Goal: Task Accomplishment & Management: Complete application form

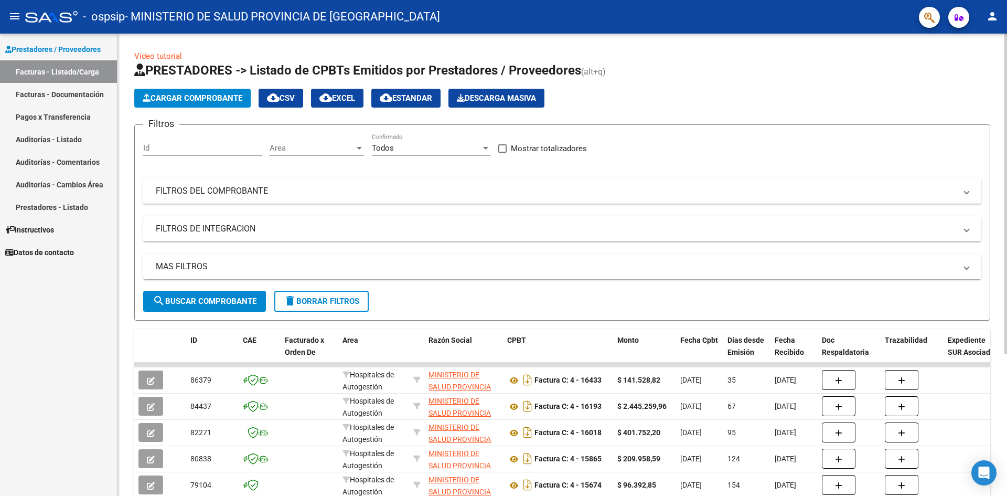
click at [210, 97] on span "Cargar Comprobante" at bounding box center [193, 97] width 100 height 9
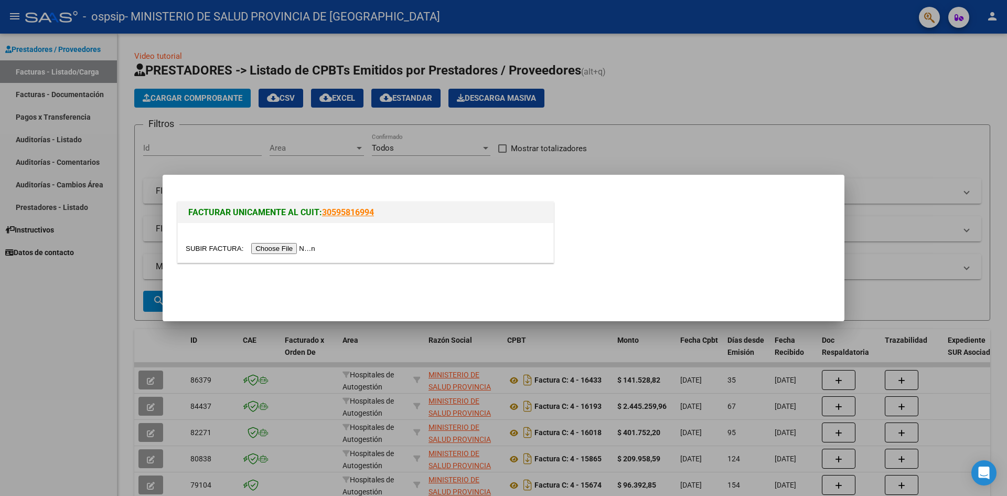
click at [731, 124] on div at bounding box center [503, 248] width 1007 height 496
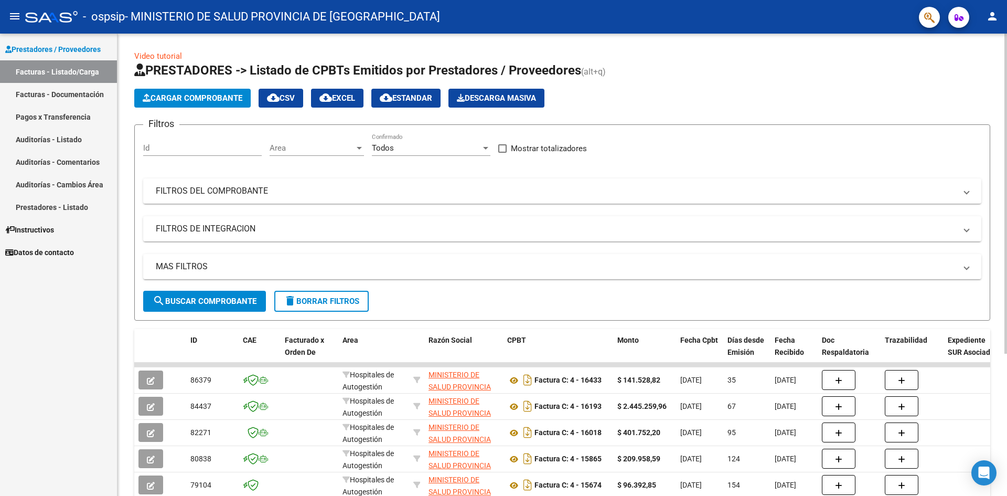
click at [198, 101] on span "Cargar Comprobante" at bounding box center [193, 97] width 100 height 9
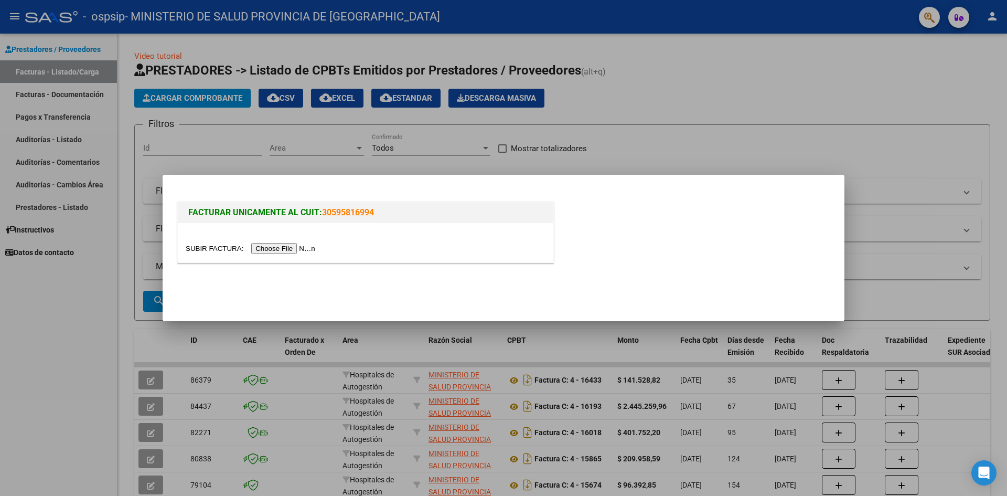
click at [310, 249] on input "file" at bounding box center [252, 248] width 133 height 11
click at [306, 249] on input "file" at bounding box center [252, 248] width 133 height 11
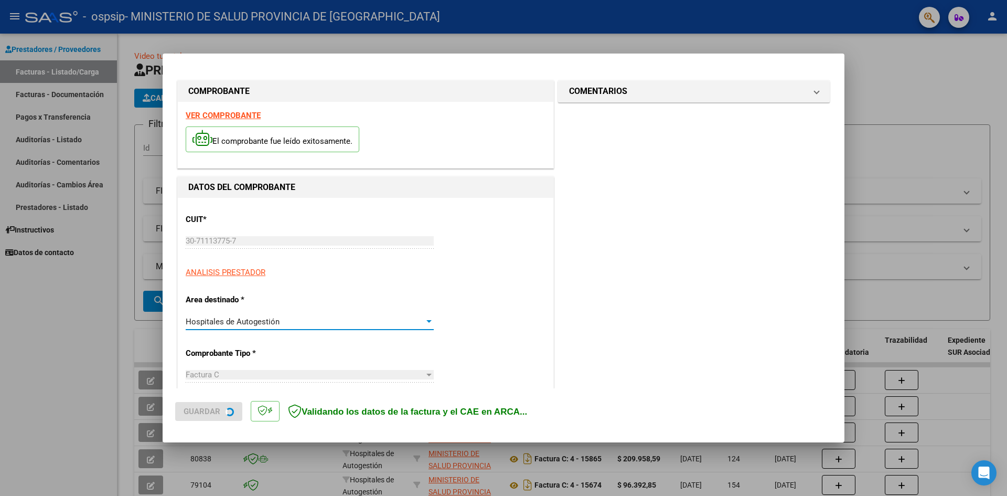
click at [275, 325] on span "Hospitales de Autogestión" at bounding box center [233, 321] width 94 height 9
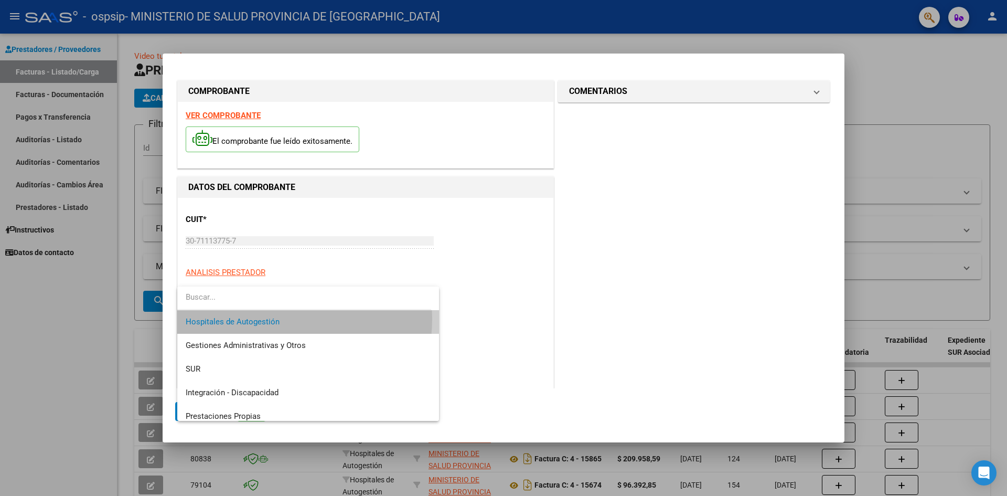
click at [285, 319] on span "Hospitales de Autogestión" at bounding box center [308, 322] width 245 height 24
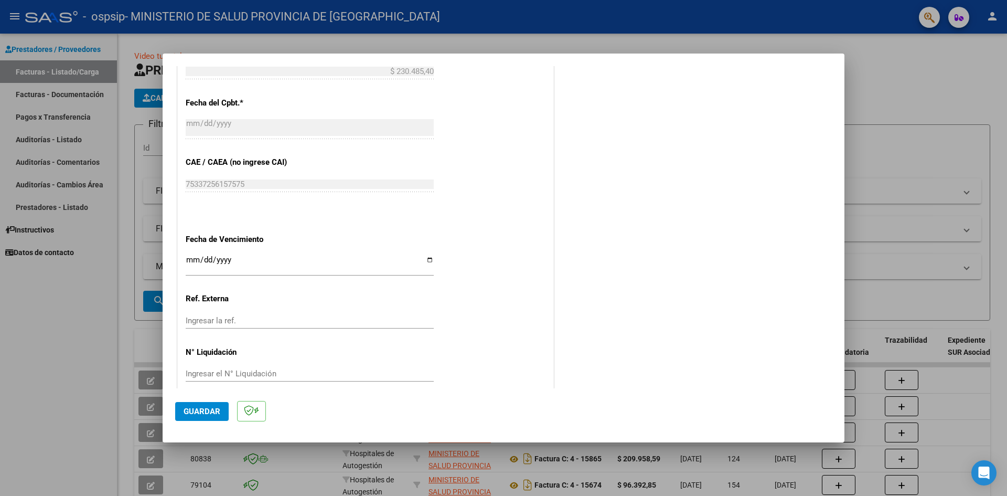
scroll to position [472, 0]
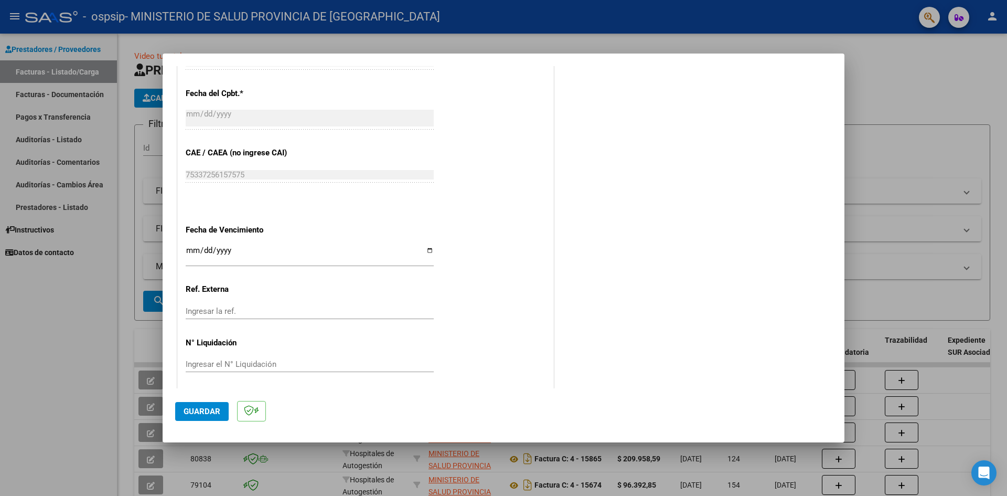
click at [230, 253] on input "Ingresar la fecha" at bounding box center [310, 254] width 248 height 17
click at [229, 254] on input "Ingresar la fecha" at bounding box center [310, 254] width 248 height 17
click at [427, 246] on input "Ingresar la fecha" at bounding box center [310, 254] width 248 height 17
click at [429, 250] on input "Ingresar la fecha" at bounding box center [310, 254] width 248 height 17
click at [425, 252] on input "2025-08-15" at bounding box center [310, 254] width 248 height 17
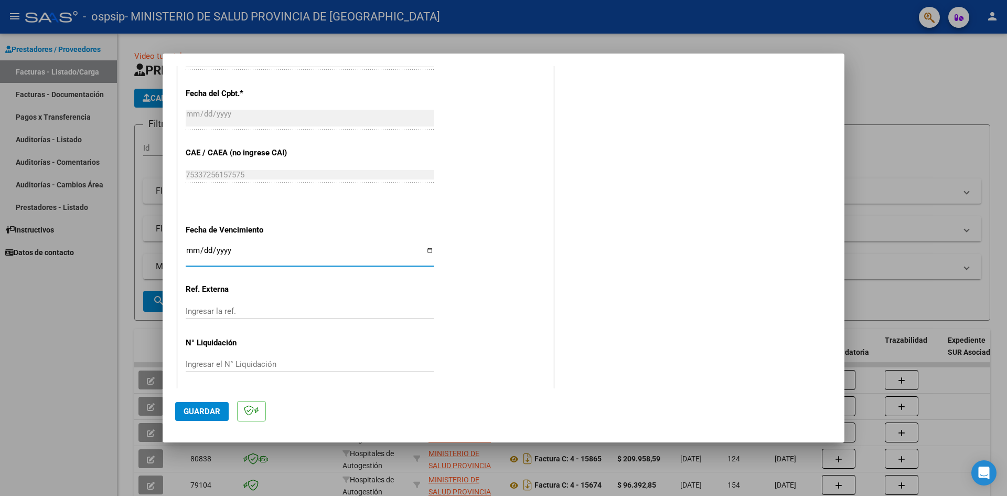
type input "[DATE]"
click at [215, 313] on input "Ingresar la ref." at bounding box center [310, 310] width 248 height 9
click at [274, 363] on input "Ingresar el N° Liquidación" at bounding box center [310, 363] width 248 height 9
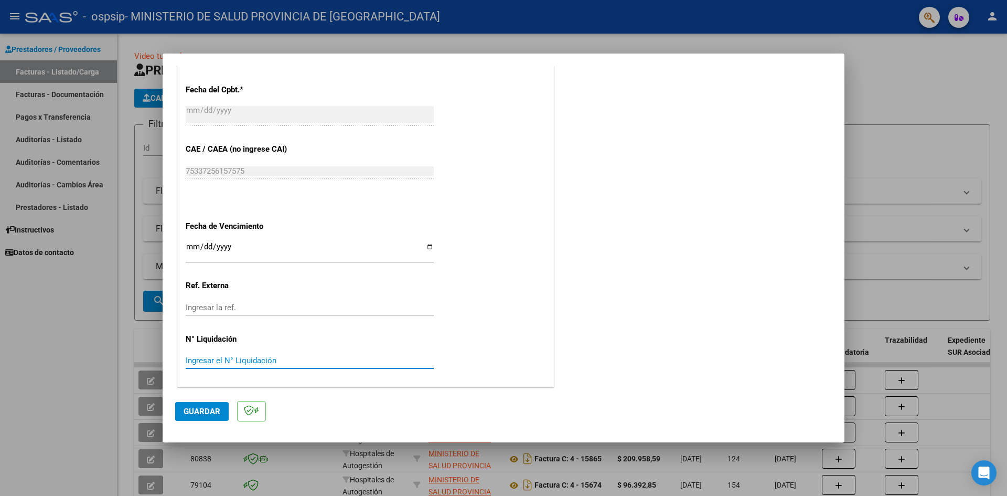
scroll to position [476, 0]
click at [465, 344] on div "CUIT * 30-71113775-7 Ingresar CUIT ANALISIS PRESTADOR Area destinado * Hospital…" at bounding box center [366, 53] width 376 height 664
click at [206, 413] on span "Guardar" at bounding box center [202, 411] width 37 height 9
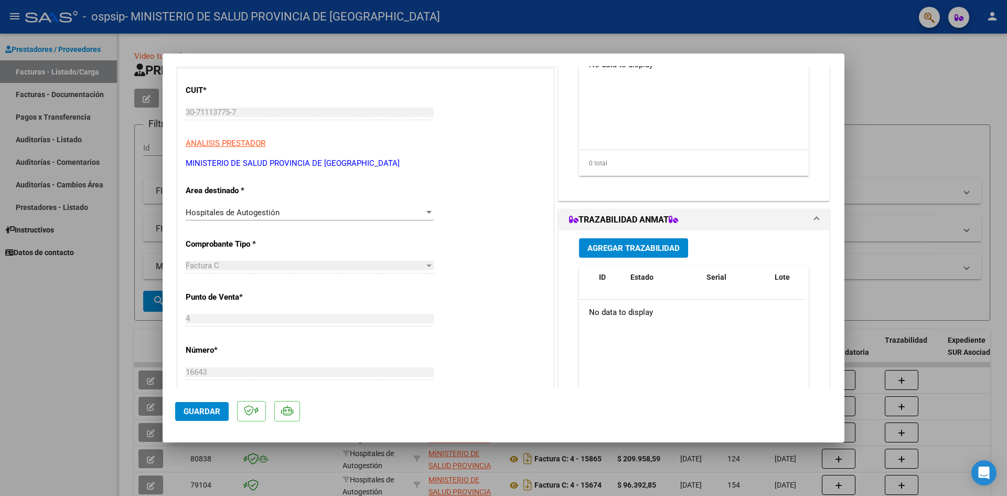
scroll to position [0, 0]
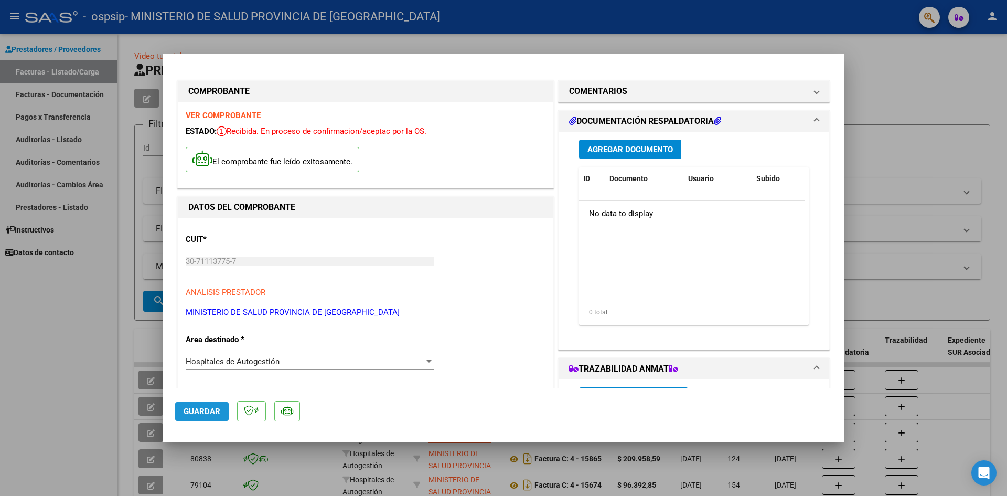
click at [197, 407] on span "Guardar" at bounding box center [202, 411] width 37 height 9
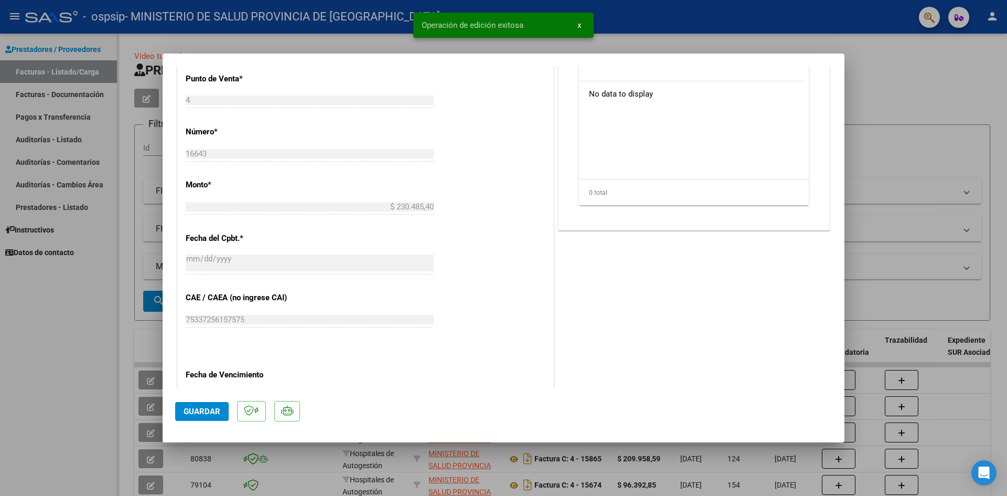
scroll to position [516, 0]
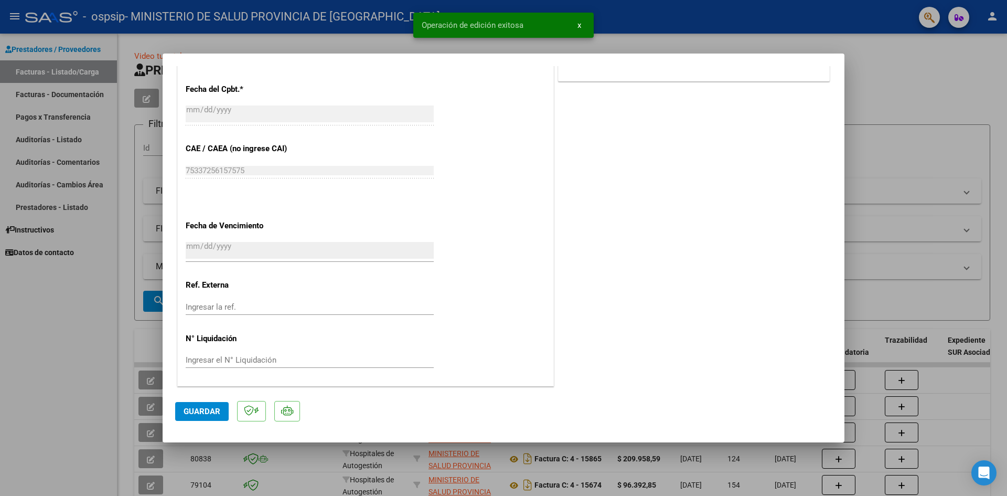
click at [897, 240] on div at bounding box center [503, 248] width 1007 height 496
type input "$ 0,00"
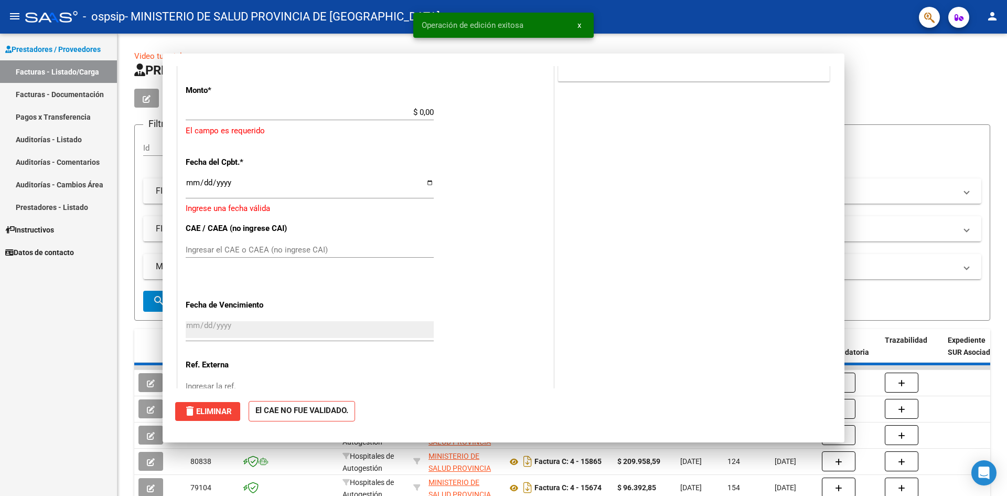
scroll to position [571, 0]
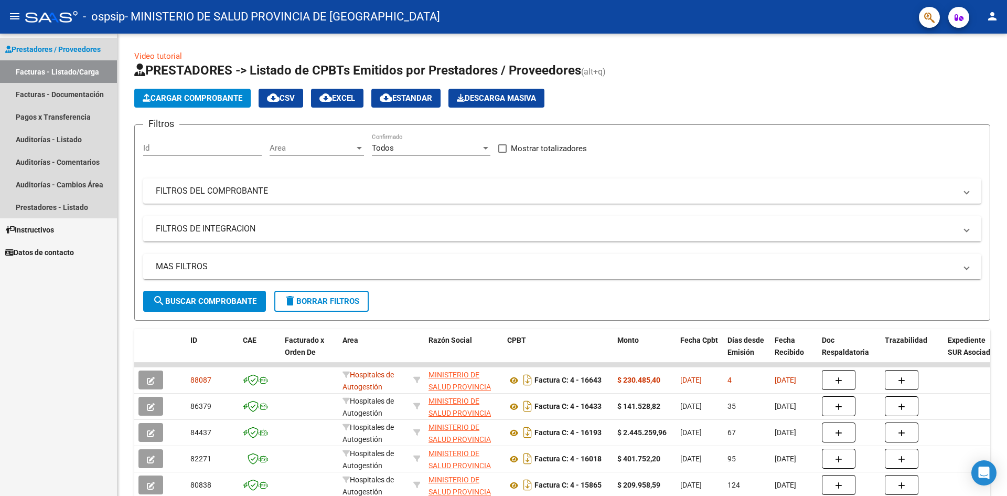
click at [95, 70] on link "Facturas - Listado/Carga" at bounding box center [58, 71] width 117 height 23
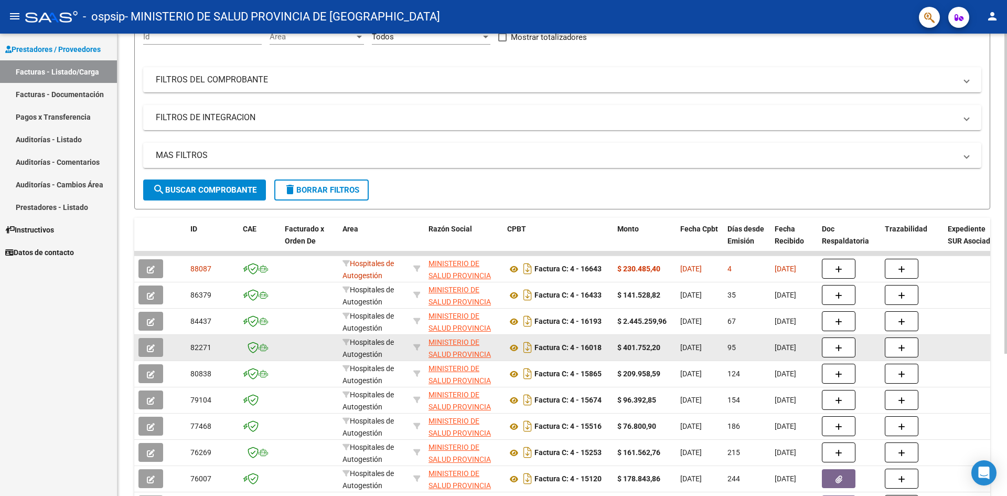
scroll to position [157, 0]
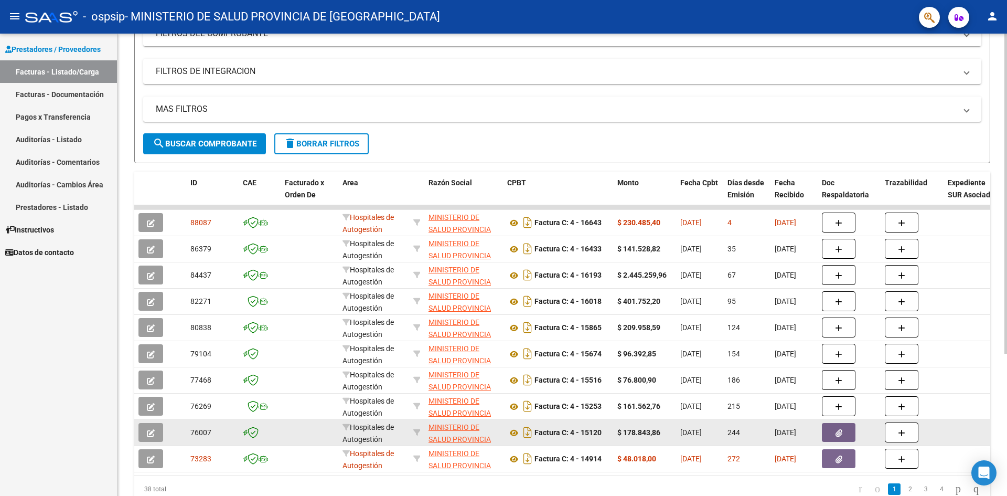
click at [840, 433] on icon "button" at bounding box center [839, 433] width 7 height 8
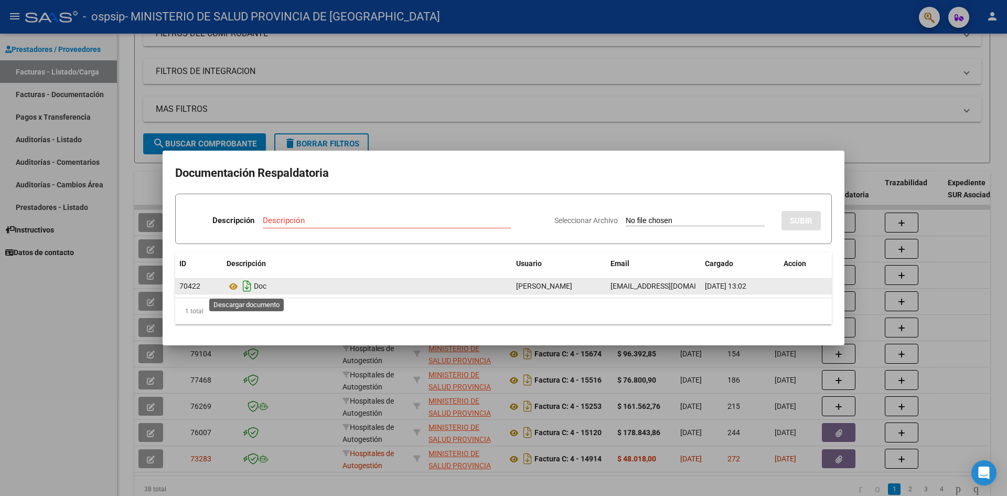
click at [245, 290] on icon "Descargar documento" at bounding box center [247, 286] width 14 height 17
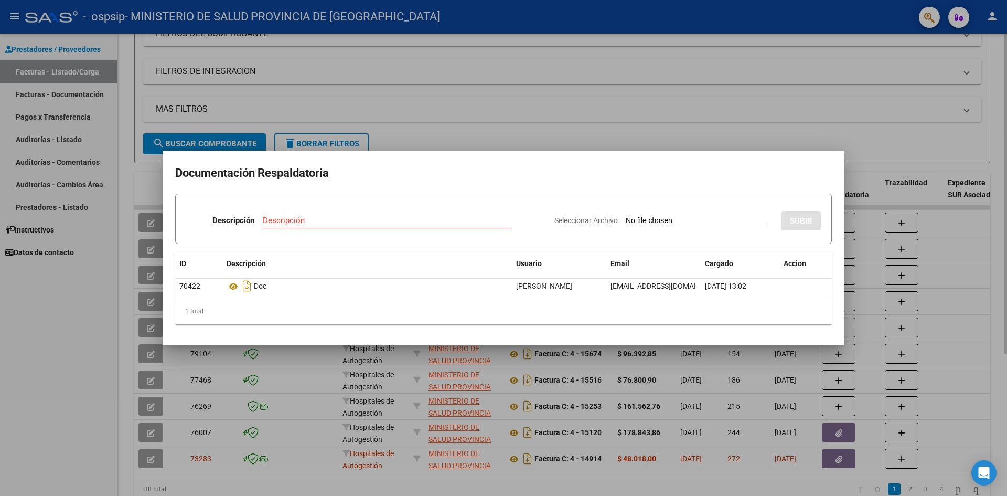
click at [859, 136] on div at bounding box center [503, 248] width 1007 height 496
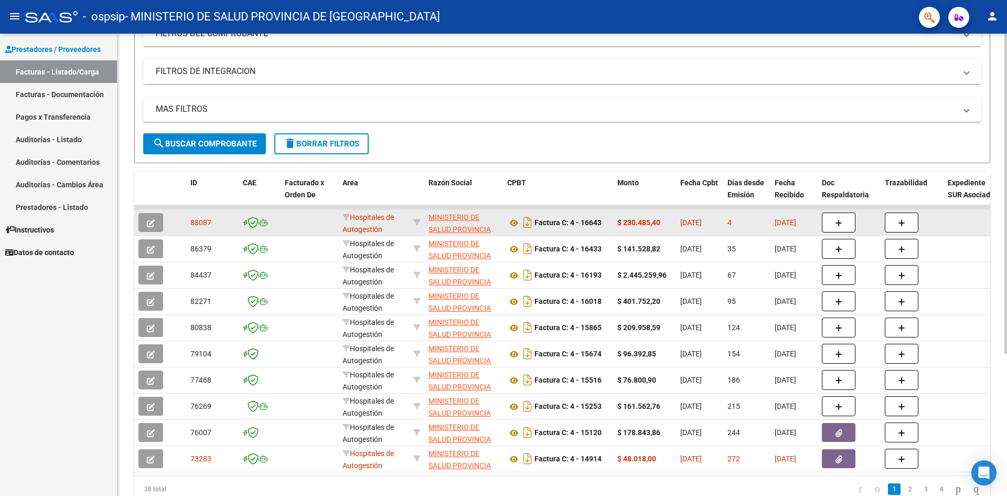
click at [789, 223] on span "[DATE]" at bounding box center [786, 222] width 22 height 8
click at [835, 223] on icon "button" at bounding box center [838, 223] width 7 height 8
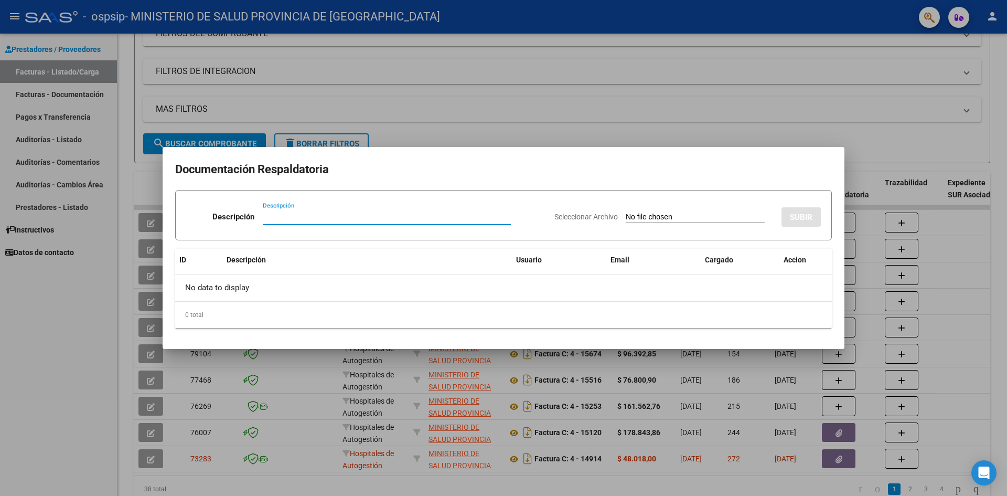
click at [645, 216] on input "Seleccionar Archivo" at bounding box center [695, 217] width 139 height 10
click at [397, 219] on input "Descripción" at bounding box center [387, 216] width 248 height 9
click at [664, 215] on input "Seleccionar Archivo" at bounding box center [695, 217] width 139 height 10
type input "C:\fakepath\FTResumenOS355497.pdf"
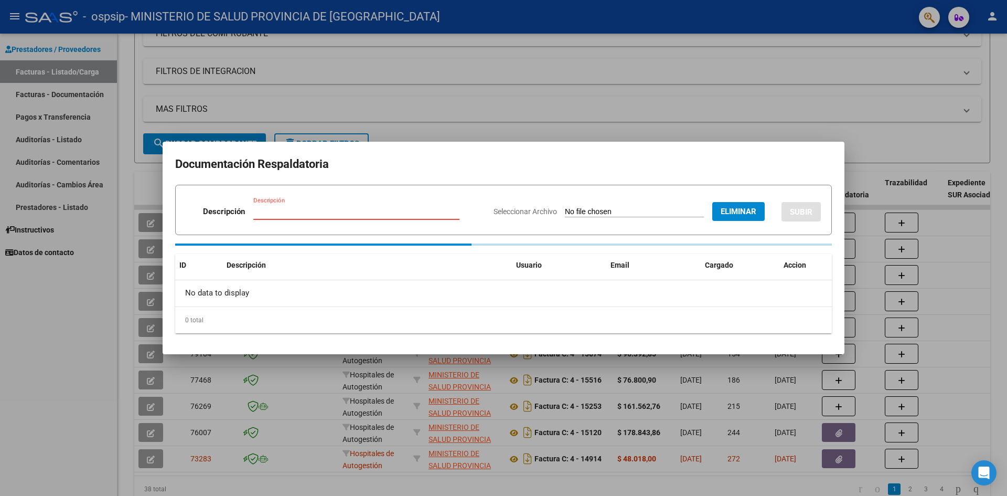
click at [329, 214] on input "Descripción" at bounding box center [356, 211] width 206 height 9
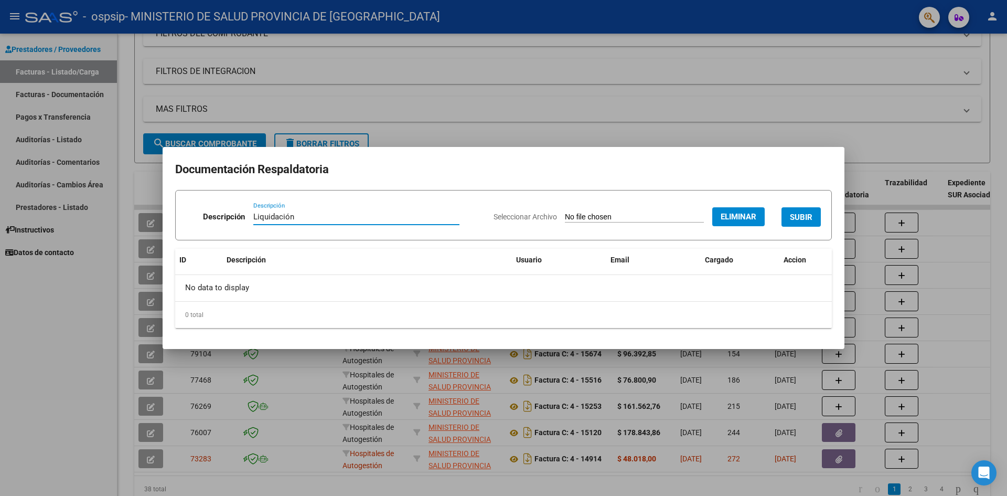
type input "Liquidación"
click at [784, 216] on button "SUBIR" at bounding box center [801, 216] width 39 height 19
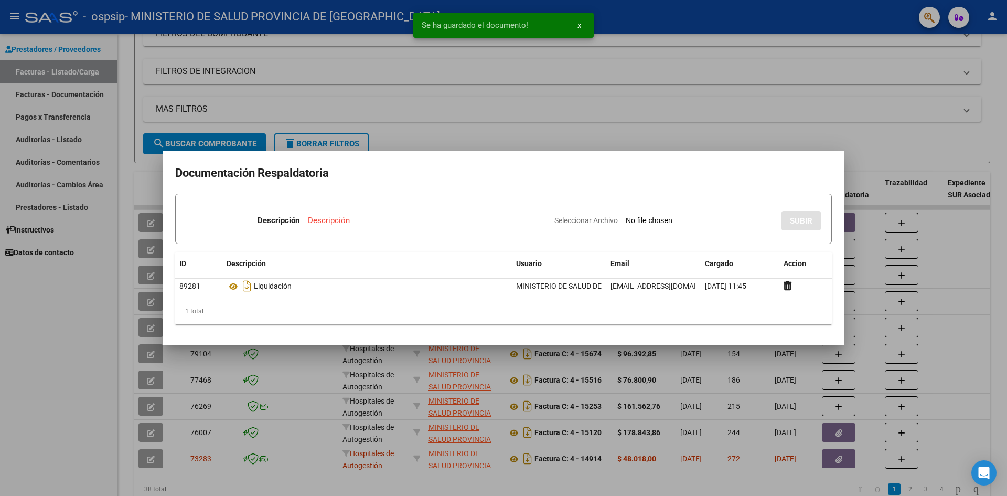
click at [626, 218] on input "Seleccionar Archivo" at bounding box center [695, 221] width 139 height 10
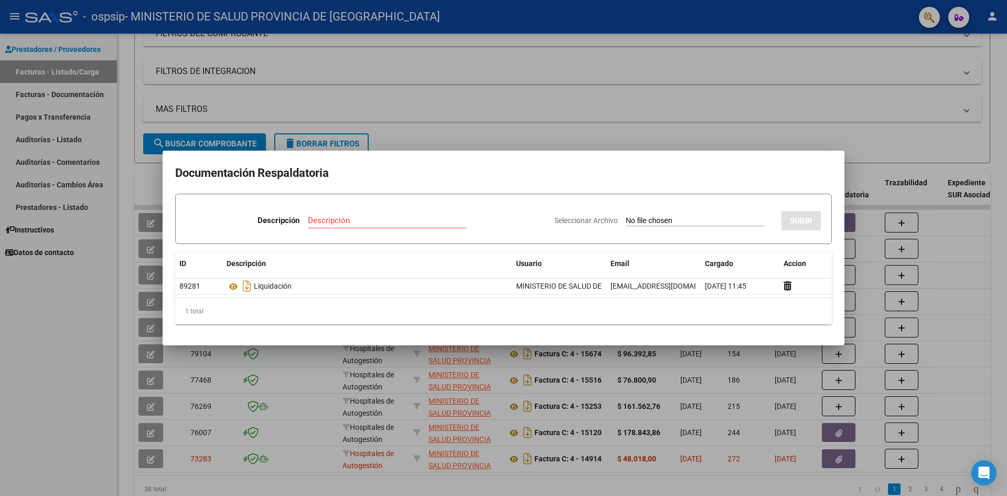
click at [669, 222] on input "Seleccionar Archivo" at bounding box center [695, 221] width 139 height 10
click at [626, 217] on input "Seleccionar Archivo" at bounding box center [695, 221] width 139 height 10
click at [694, 309] on div "1 total" at bounding box center [503, 311] width 657 height 26
click at [814, 122] on div at bounding box center [503, 248] width 1007 height 496
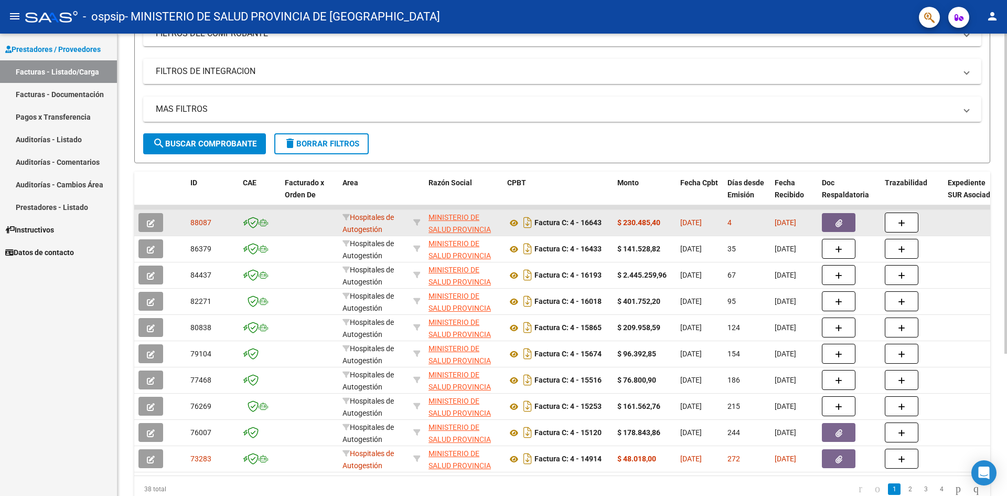
click at [157, 226] on button "button" at bounding box center [150, 222] width 25 height 19
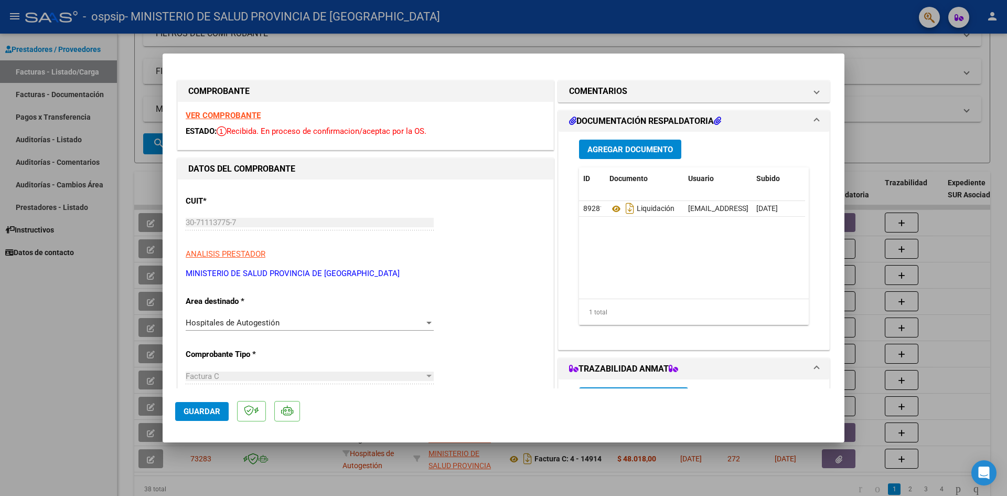
click at [913, 72] on div at bounding box center [503, 248] width 1007 height 496
type input "$ 0,00"
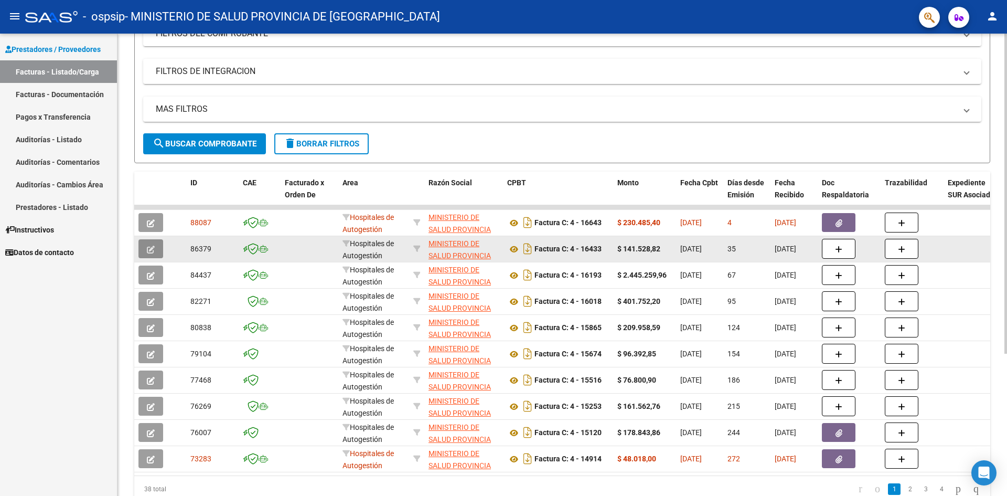
click at [147, 246] on icon "button" at bounding box center [151, 250] width 8 height 8
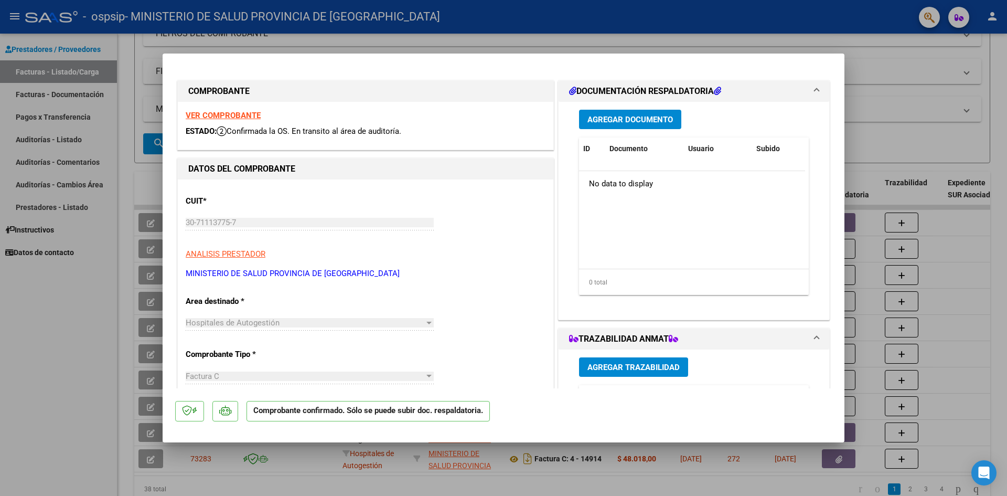
click at [940, 90] on div at bounding box center [503, 248] width 1007 height 496
type input "$ 0,00"
